Goal: Information Seeking & Learning: Learn about a topic

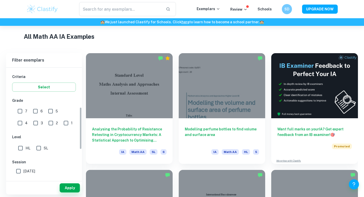
scroll to position [104, 0]
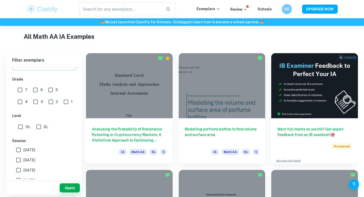
click at [20, 126] on input "HL" at bounding box center [20, 127] width 10 height 10
checkbox input "true"
click at [17, 89] on input "7" at bounding box center [20, 90] width 10 height 10
checkbox input "true"
click at [66, 186] on button "Apply" at bounding box center [70, 187] width 20 height 9
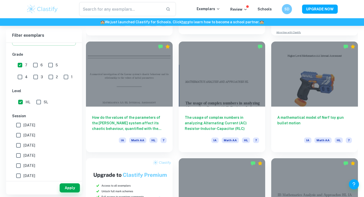
scroll to position [257, 0]
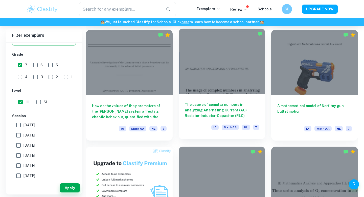
click at [214, 83] on div at bounding box center [222, 61] width 87 height 65
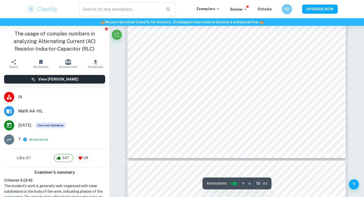
scroll to position [5614, 0]
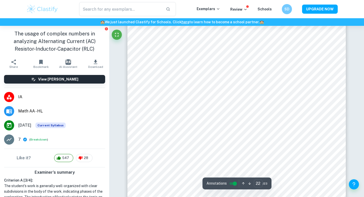
type input "23"
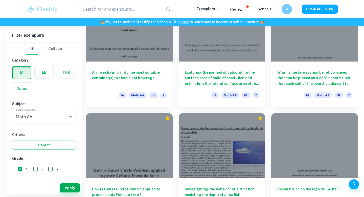
scroll to position [523, 0]
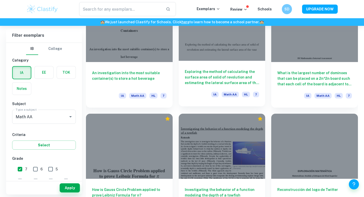
click at [217, 54] on div at bounding box center [222, 28] width 87 height 65
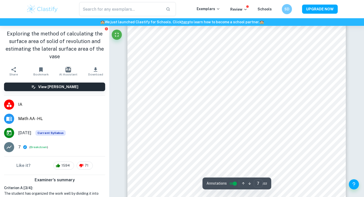
scroll to position [2003, 0]
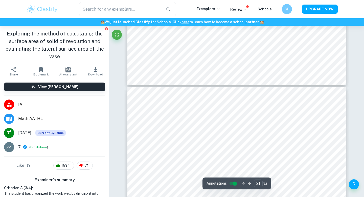
type input "22"
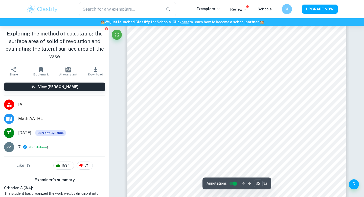
scroll to position [6863, 0]
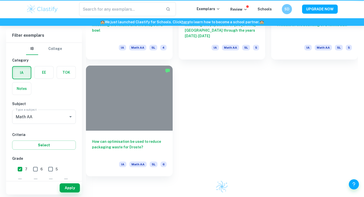
scroll to position [523, 0]
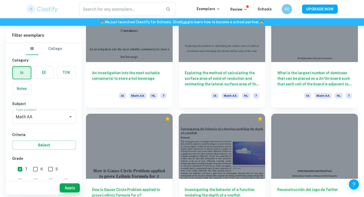
click at [269, 111] on div "Reconstrucción del logo de Twitter IA Math AA HL 7" at bounding box center [311, 165] width 93 height 117
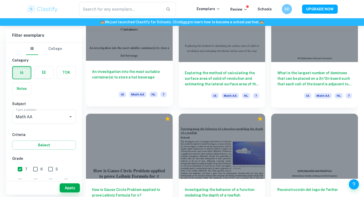
click at [125, 69] on h6 "An investigation into the most suitable container(s) to store a hot beverage" at bounding box center [129, 77] width 75 height 17
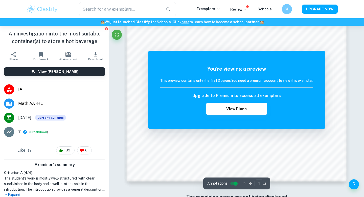
scroll to position [489, 0]
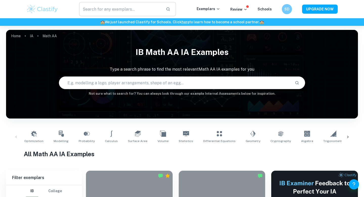
click at [120, 9] on input "text" at bounding box center [120, 9] width 83 height 14
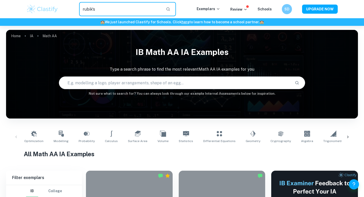
type input "rubik's"
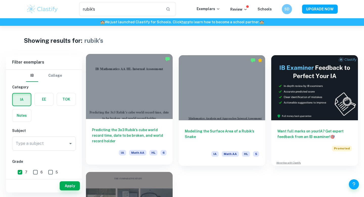
click at [133, 97] on div at bounding box center [129, 86] width 87 height 65
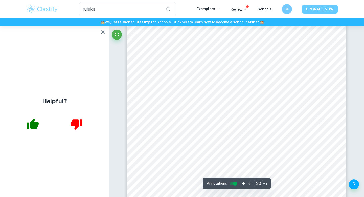
scroll to position [8680, 0]
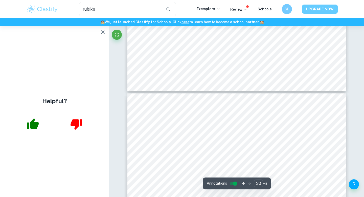
type input "31"
